Goal: Information Seeking & Learning: Learn about a topic

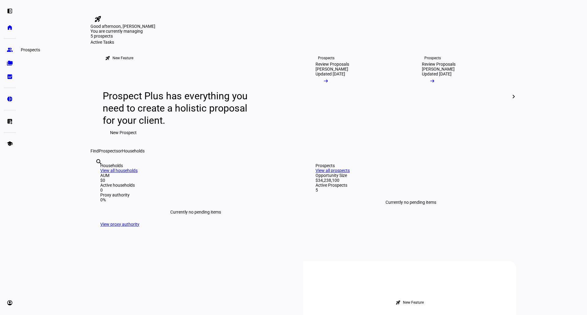
drag, startPoint x: 10, startPoint y: 50, endPoint x: 17, endPoint y: 37, distance: 14.6
click at [10, 50] on eth-mat-symbol "group" at bounding box center [10, 50] width 6 height 6
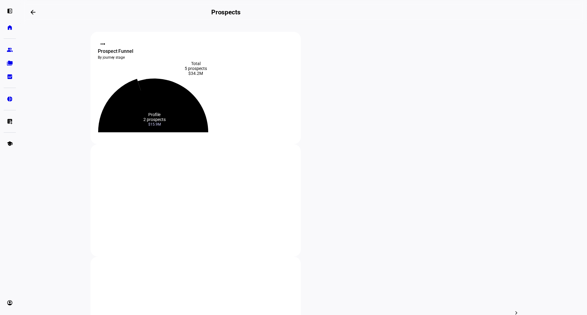
scroll to position [102, 0]
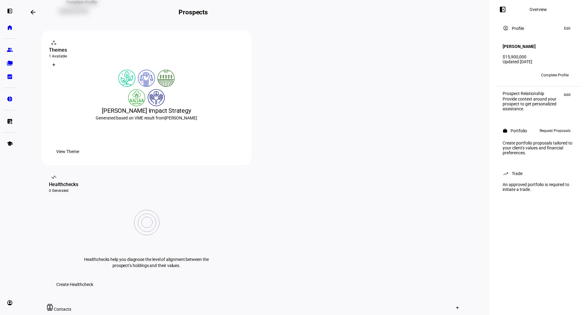
scroll to position [102, 0]
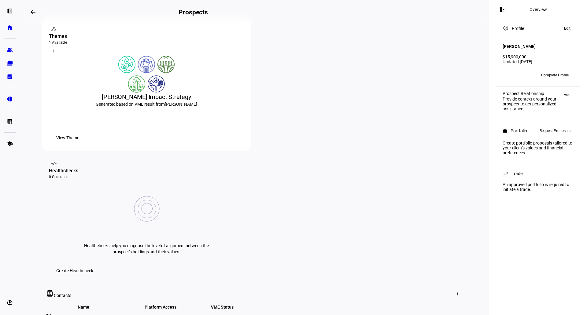
click at [79, 144] on span "View Theme" at bounding box center [67, 138] width 23 height 12
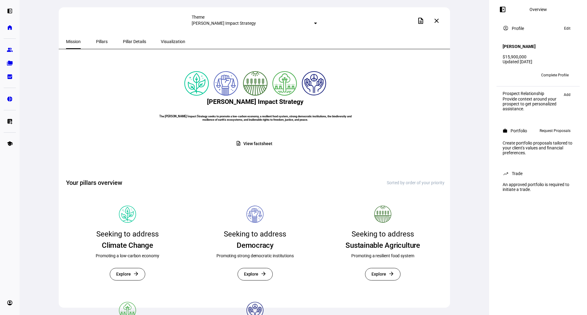
click at [258, 150] on span "View factsheet" at bounding box center [257, 144] width 29 height 12
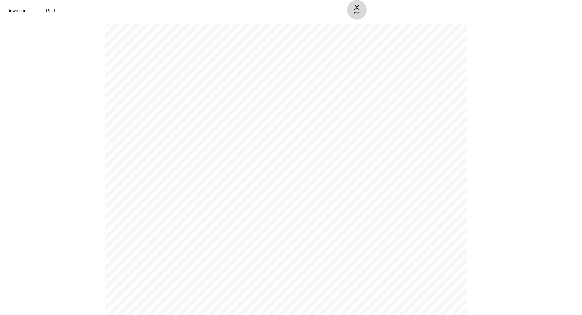
click at [367, 5] on span "× ESC" at bounding box center [357, 10] width 20 height 20
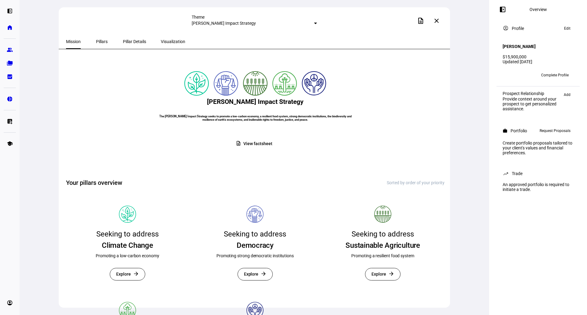
click at [102, 43] on span "Pillars" at bounding box center [102, 41] width 12 height 4
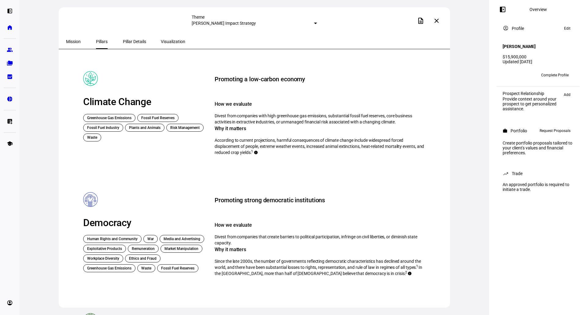
click at [116, 41] on div "Pillar Details" at bounding box center [135, 41] width 38 height 15
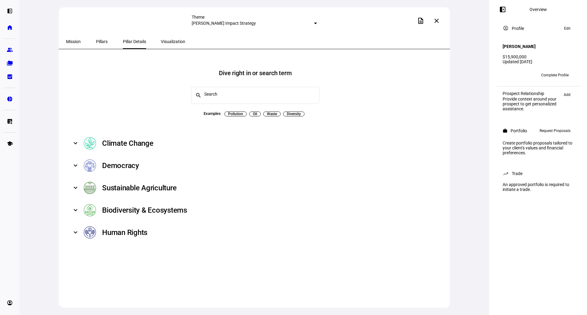
click at [161, 34] on span "Visualization" at bounding box center [173, 41] width 24 height 15
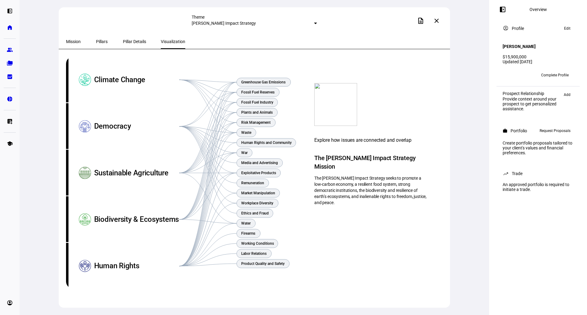
click at [441, 22] on span at bounding box center [436, 20] width 15 height 15
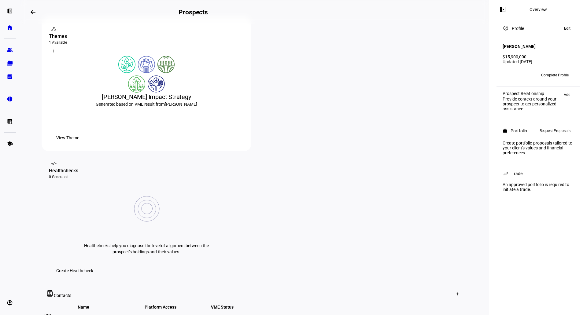
click at [257, 315] on div "View Response" at bounding box center [227, 320] width 61 height 5
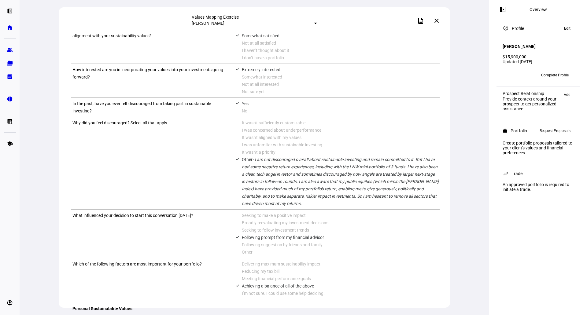
scroll to position [200, 0]
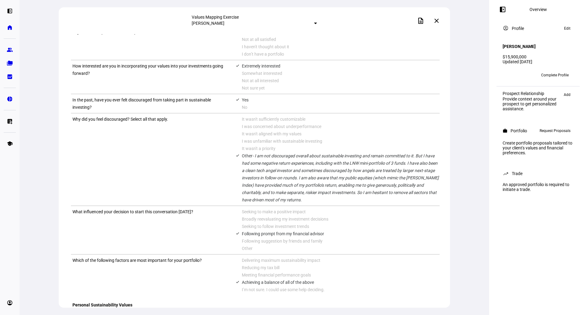
drag, startPoint x: 240, startPoint y: 171, endPoint x: 282, endPoint y: 199, distance: 50.4
click at [282, 199] on span "- I am not discouraged overall about sustainable investing and remain committed…" at bounding box center [340, 177] width 197 height 49
drag, startPoint x: 343, startPoint y: 202, endPoint x: 339, endPoint y: 204, distance: 4.7
click at [343, 202] on div "Other - I am not discouraged overall about sustainable investing and remain com…" at bounding box center [341, 177] width 198 height 51
drag, startPoint x: 328, startPoint y: 204, endPoint x: 237, endPoint y: 168, distance: 97.6
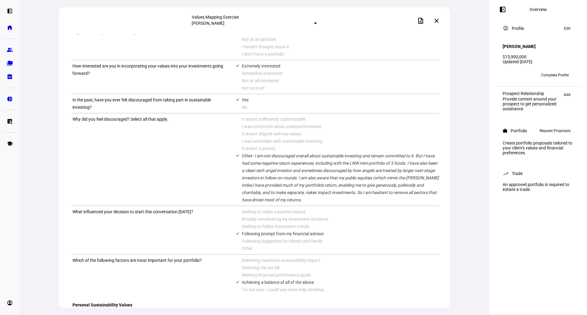
click at [237, 168] on div "done Other - I am not discouraged overall about sustainable investing and remai…" at bounding box center [338, 177] width 204 height 51
copy div "e Other - I am not discouraged overall about sustainable investing and remain c…"
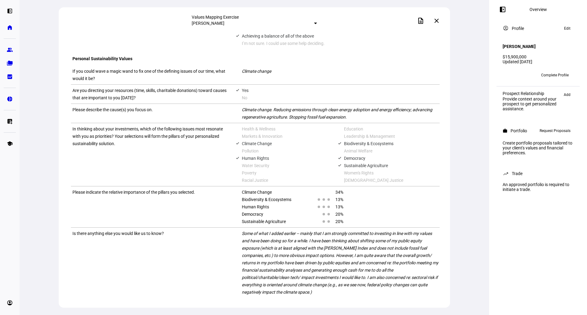
scroll to position [506, 0]
drag, startPoint x: 240, startPoint y: 226, endPoint x: 298, endPoint y: 281, distance: 80.4
click at [298, 281] on div "Some of what I added earlier -- mainly that I am strongly committed to investin…" at bounding box center [341, 263] width 198 height 66
copy span "Some of what I added earlier -- mainly that I am strongly committed to investin…"
click at [437, 19] on mat-icon "close" at bounding box center [436, 20] width 7 height 7
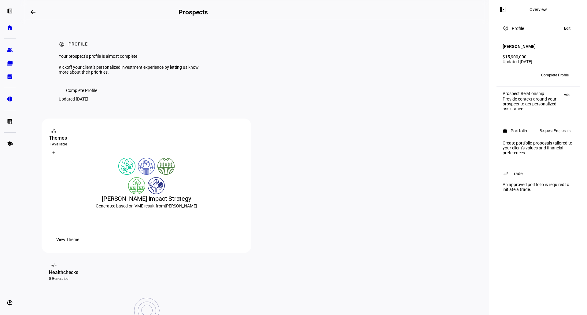
click at [86, 246] on span at bounding box center [68, 240] width 38 height 12
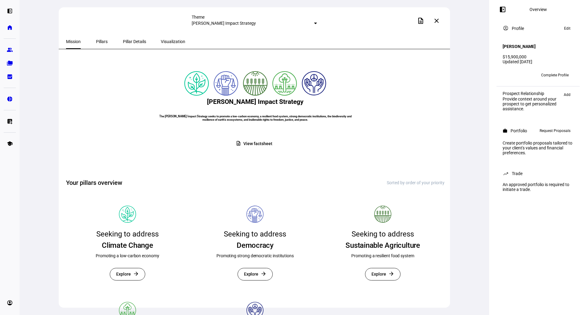
click at [96, 43] on span "Pillars" at bounding box center [102, 41] width 12 height 4
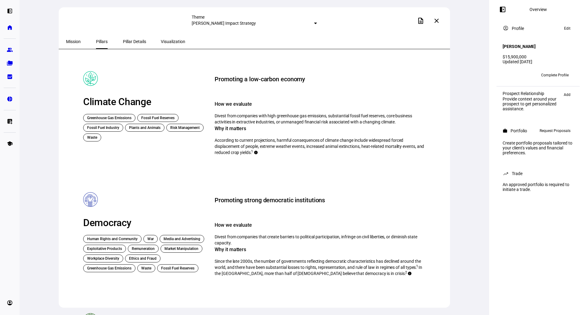
click at [123, 38] on span "Pillar Details" at bounding box center [134, 41] width 23 height 15
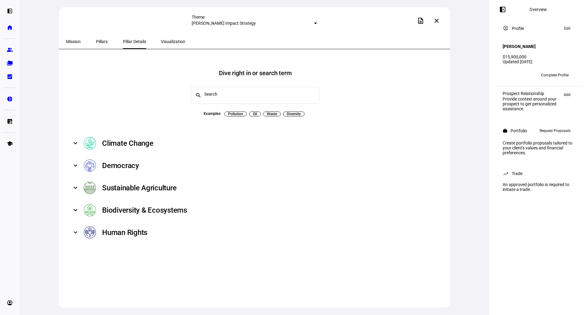
click at [165, 45] on span "Visualization" at bounding box center [173, 41] width 24 height 15
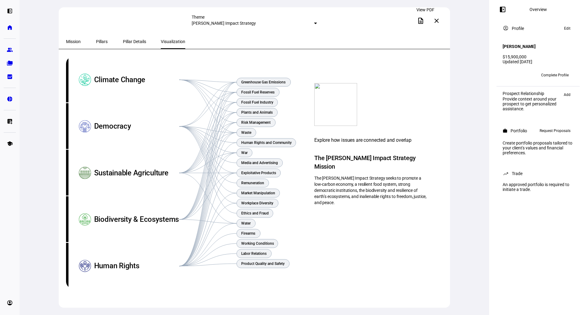
click at [426, 19] on span at bounding box center [420, 20] width 15 height 15
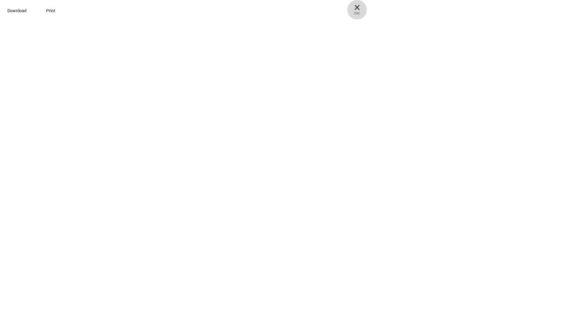
click at [367, 8] on span "ESC" at bounding box center [357, 11] width 20 height 9
